Goal: Information Seeking & Learning: Learn about a topic

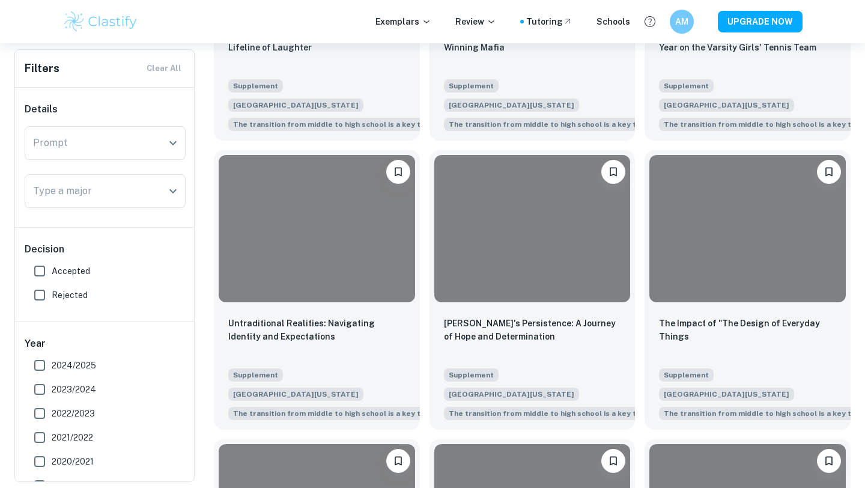
scroll to position [500, 0]
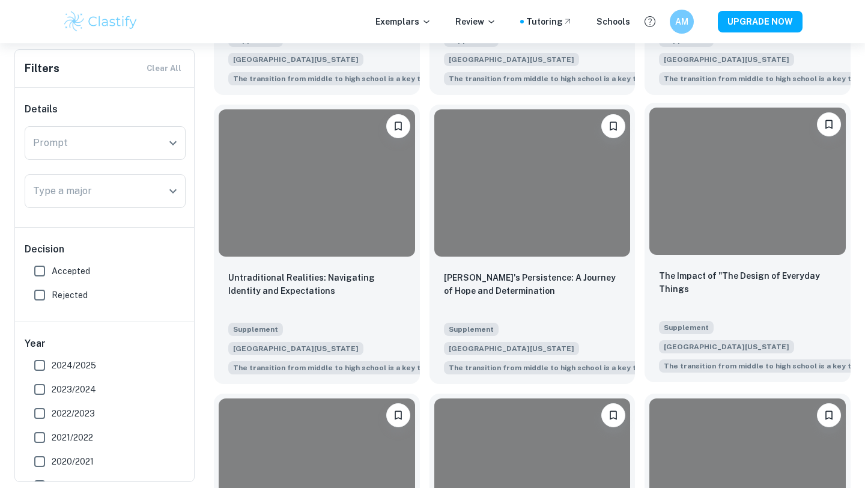
click at [738, 219] on div at bounding box center [747, 180] width 196 height 147
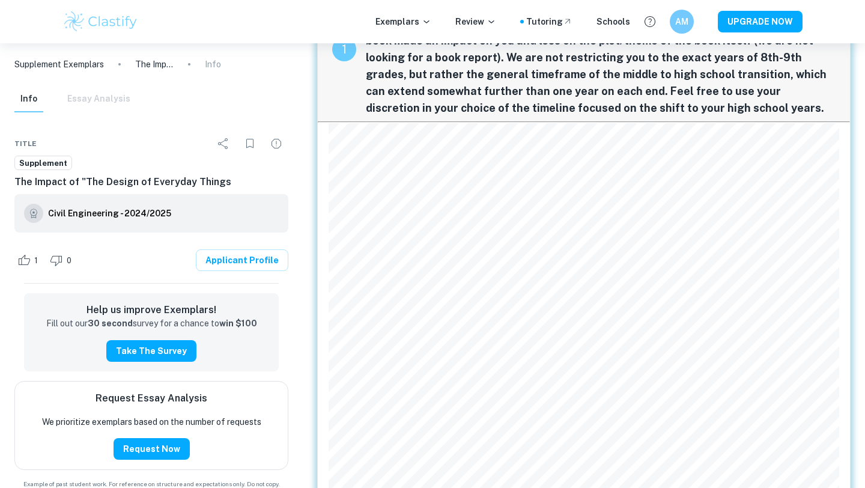
scroll to position [171, 0]
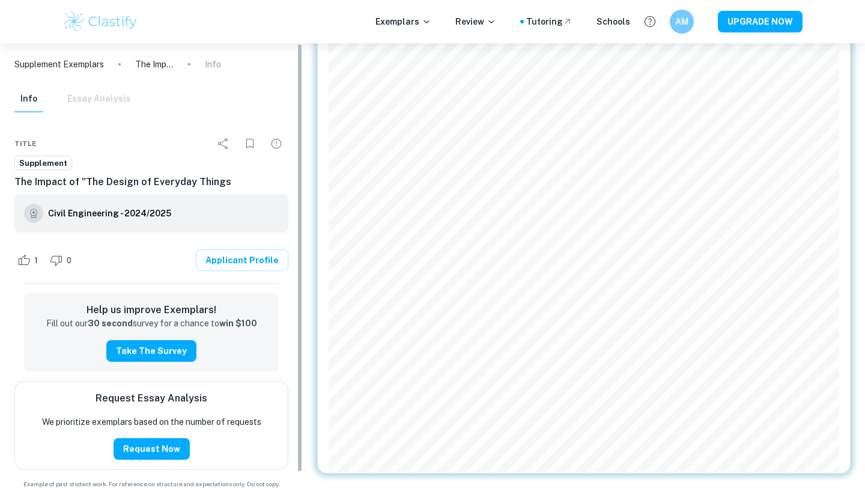
click at [101, 96] on div "Info Essay Analysis" at bounding box center [72, 99] width 116 height 26
click at [101, 98] on div "Info Essay Analysis" at bounding box center [72, 99] width 116 height 26
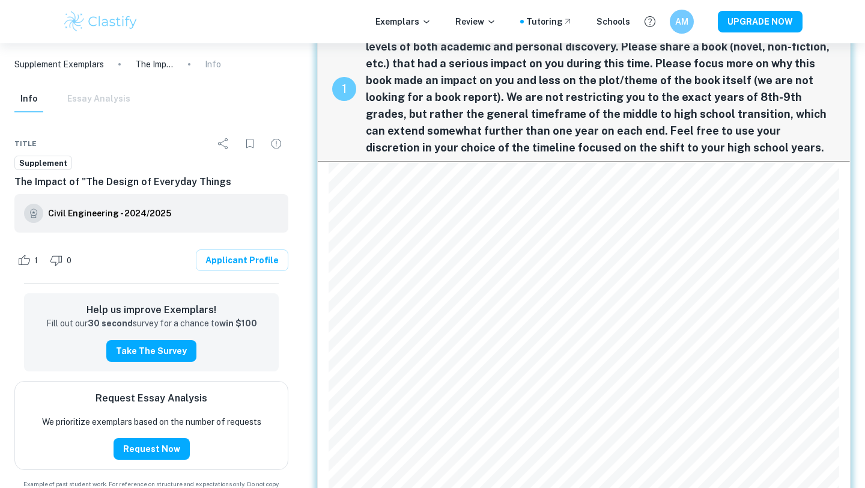
scroll to position [54, 0]
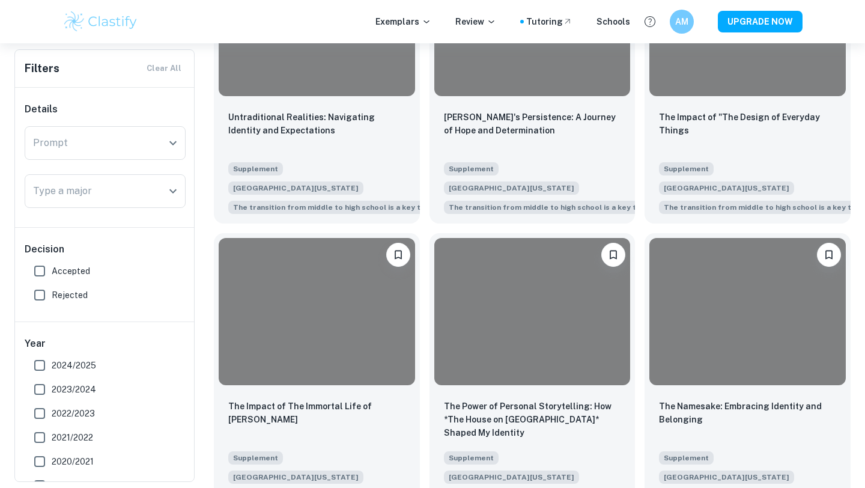
scroll to position [673, 0]
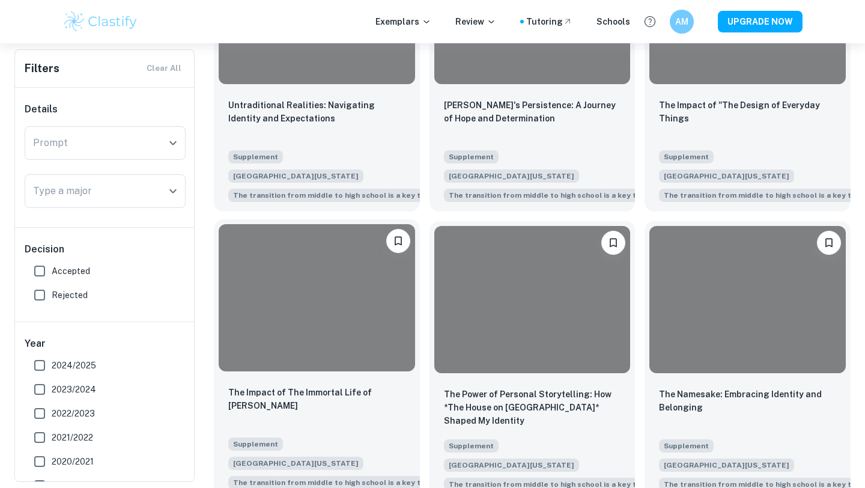
click at [296, 264] on div at bounding box center [317, 297] width 196 height 147
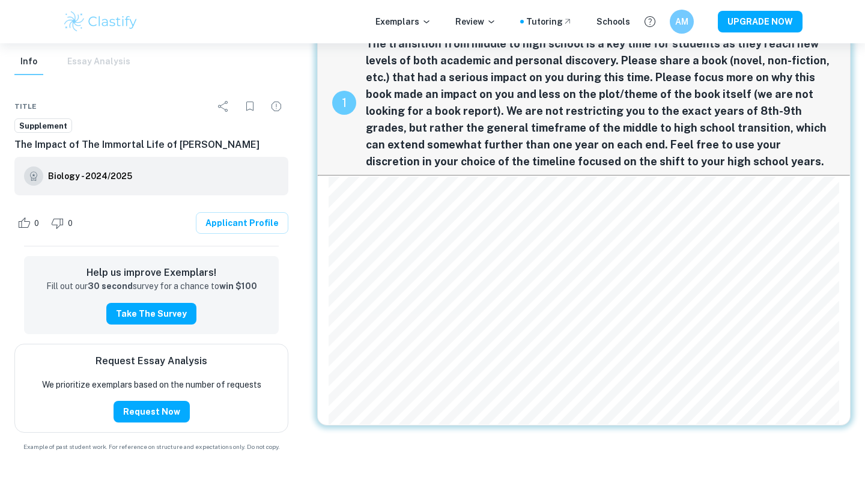
scroll to position [39, 0]
